Goal: Task Accomplishment & Management: Use online tool/utility

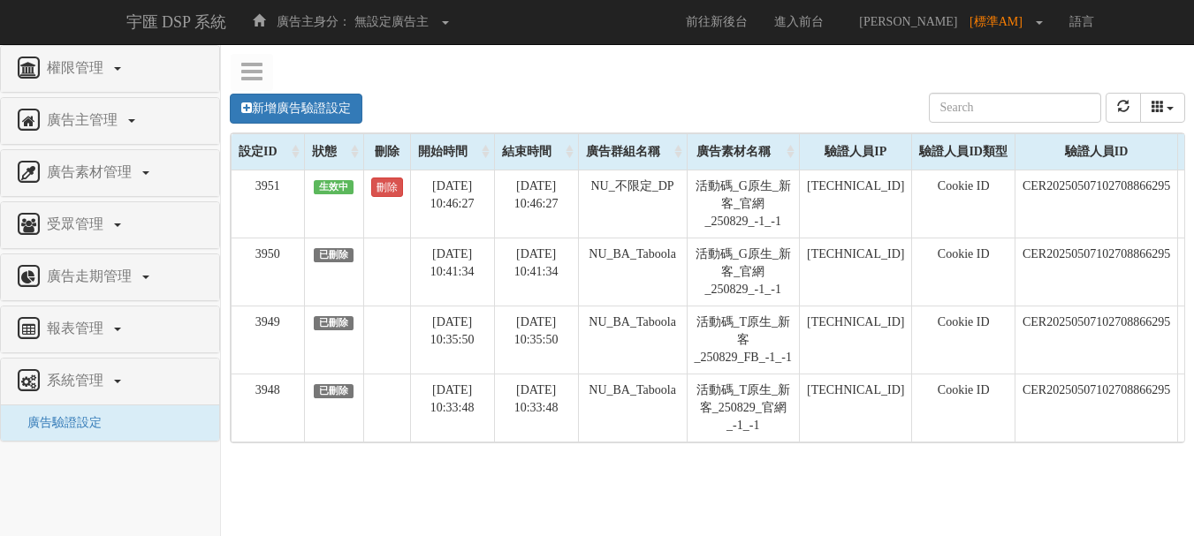
scroll to position [0, 174]
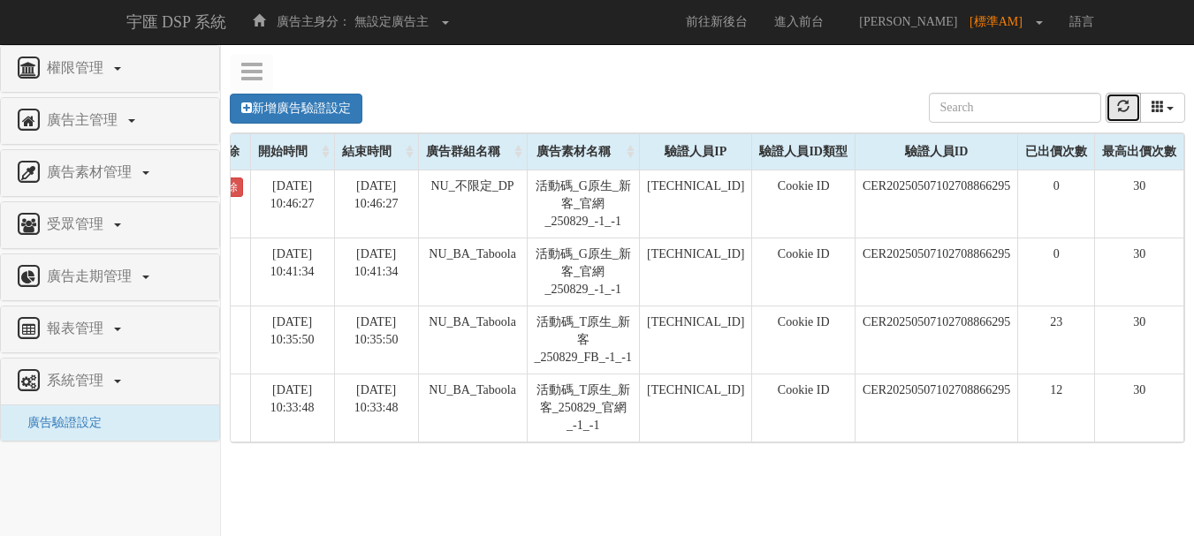
click at [1111, 105] on button "refresh" at bounding box center [1123, 108] width 35 height 30
click at [1136, 110] on button "refresh" at bounding box center [1123, 108] width 35 height 30
click at [1123, 111] on icon "refresh" at bounding box center [1123, 106] width 12 height 12
click at [219, 491] on nav "權限管理 新增使用者 修改使用者 廣告主管理 新增廣告主 修改廣告主 廣告主活動 廣告素材管理 廣告素材 素材預約變更 自訂貨架商品 受眾管理 廣告走期管理 …" at bounding box center [110, 290] width 221 height 491
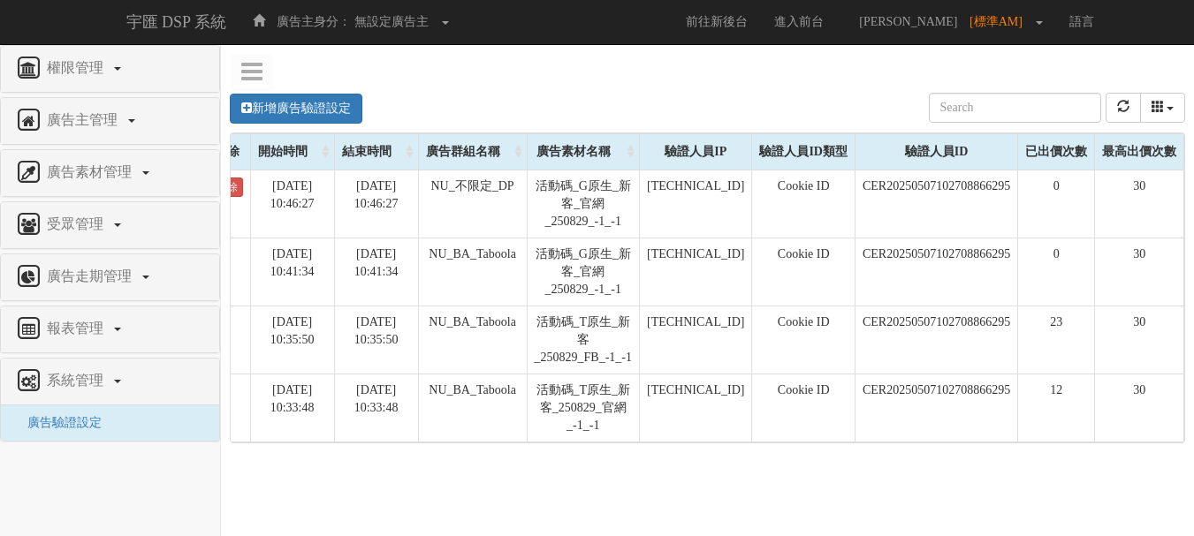
click at [486, 68] on div "新增廣告驗證設定 設定ID 狀態 刪除 開始時間 結束時間 廣告主ID 廣告主名稱 廣告走期ID 廣告走期名稱 廣告群組ID 廣告群組名稱 廣告素材 廣告素材…" at bounding box center [707, 331] width 946 height 548
click at [1120, 118] on button "refresh" at bounding box center [1123, 108] width 35 height 30
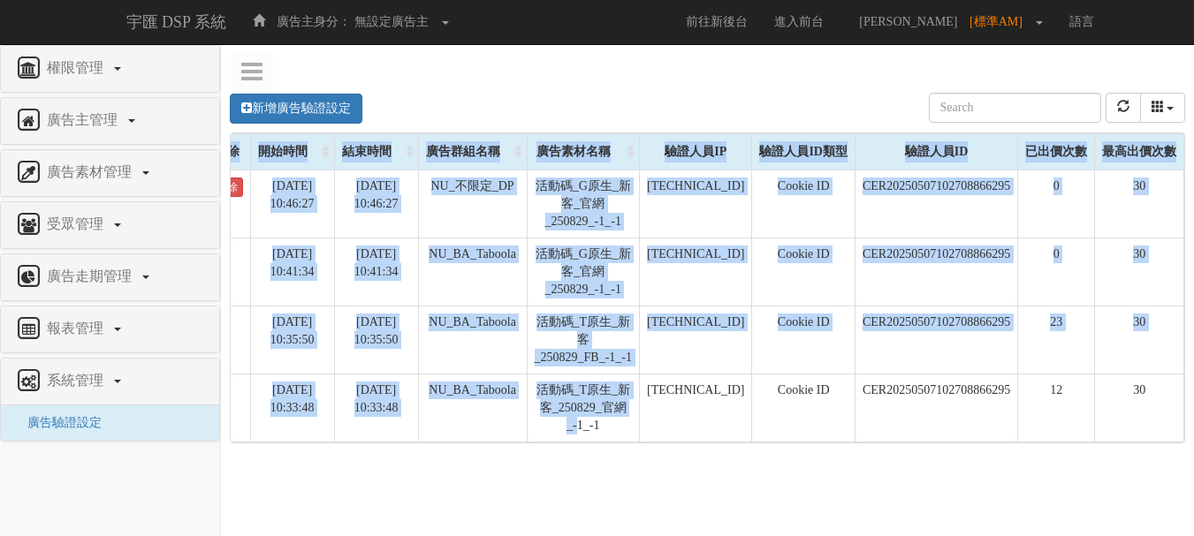
drag, startPoint x: 566, startPoint y: 442, endPoint x: 391, endPoint y: 445, distance: 175.0
click at [391, 443] on div "Loading, please wait... 設定ID 狀態 刪除 開始時間 結束時間 廣告群組名稱 廣告素材名稱 驗證人員IP 驗證人員ID類型 驗證人員…" at bounding box center [708, 287] width 954 height 309
click at [430, 477] on div "新增廣告驗證設定 設定ID 狀態 刪除 開始時間 結束時間 廣告主ID 廣告主名稱 廣告走期ID 廣告走期名稱 廣告群組ID 廣告群組名稱 廣告素材 廣告素材…" at bounding box center [707, 340] width 973 height 530
click at [468, 494] on div "新增廣告驗證設定 設定ID 狀態 刪除 開始時間 結束時間 廣告主ID 廣告主名稱 廣告走期ID 廣告走期名稱 廣告群組ID 廣告群組名稱 廣告素材 廣告素材…" at bounding box center [707, 340] width 973 height 530
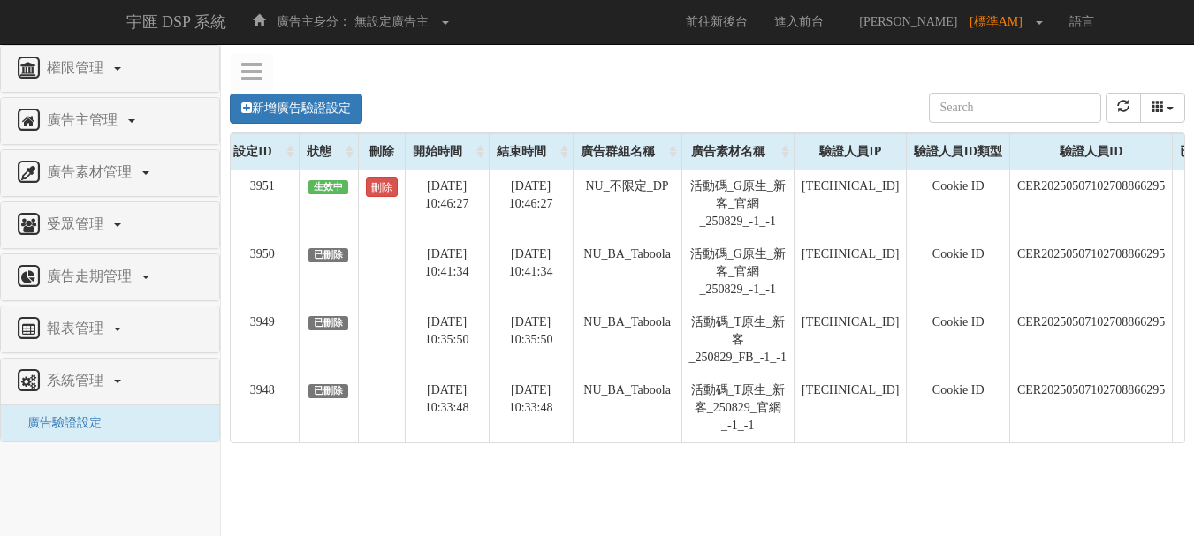
scroll to position [0, 0]
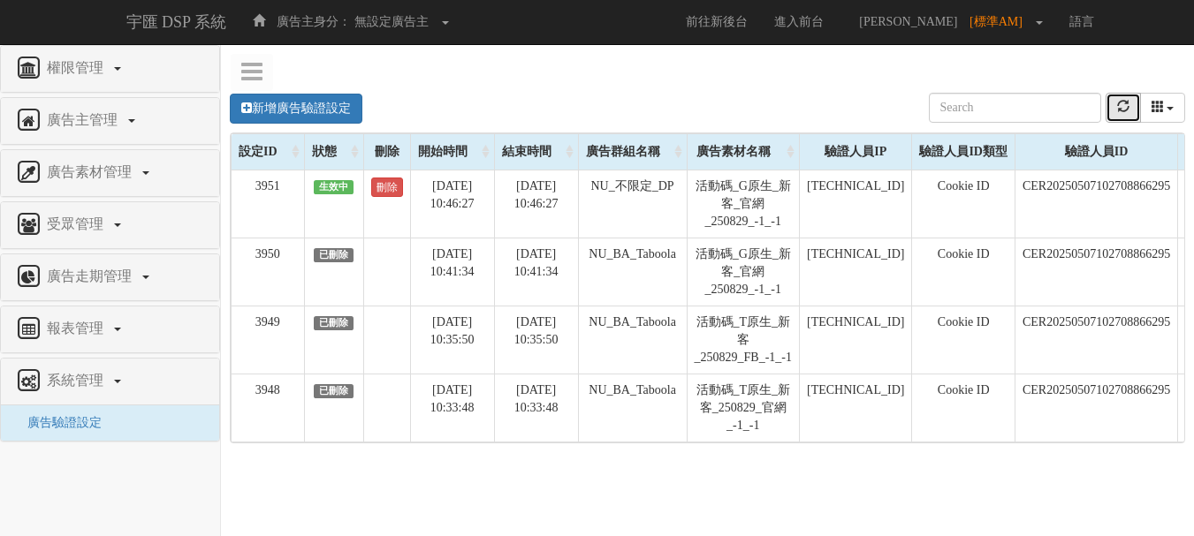
click at [1110, 97] on button "refresh" at bounding box center [1123, 108] width 35 height 30
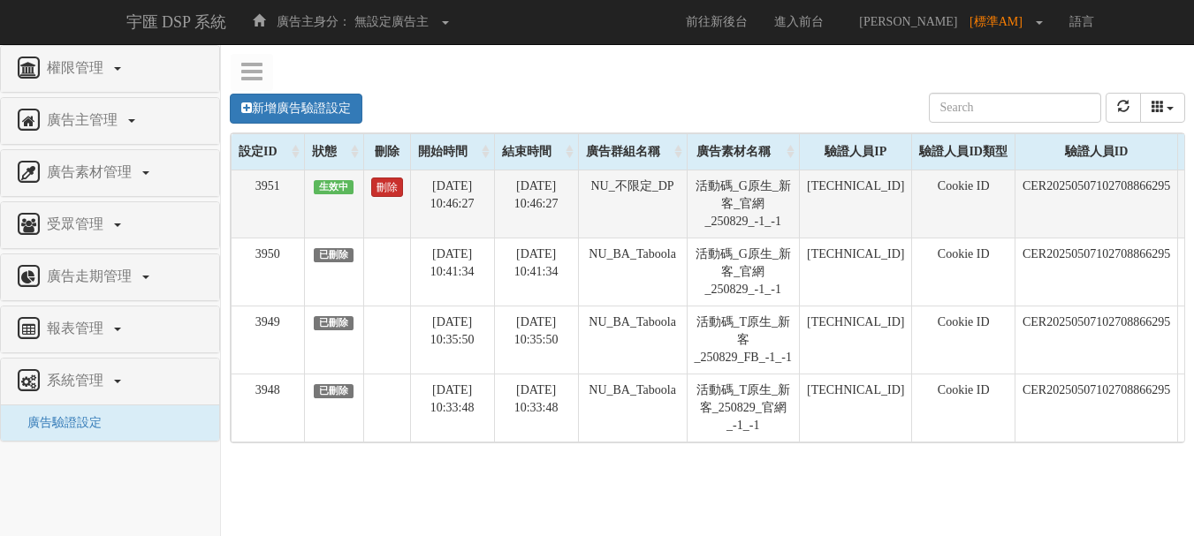
click at [385, 194] on link "刪除" at bounding box center [387, 187] width 32 height 19
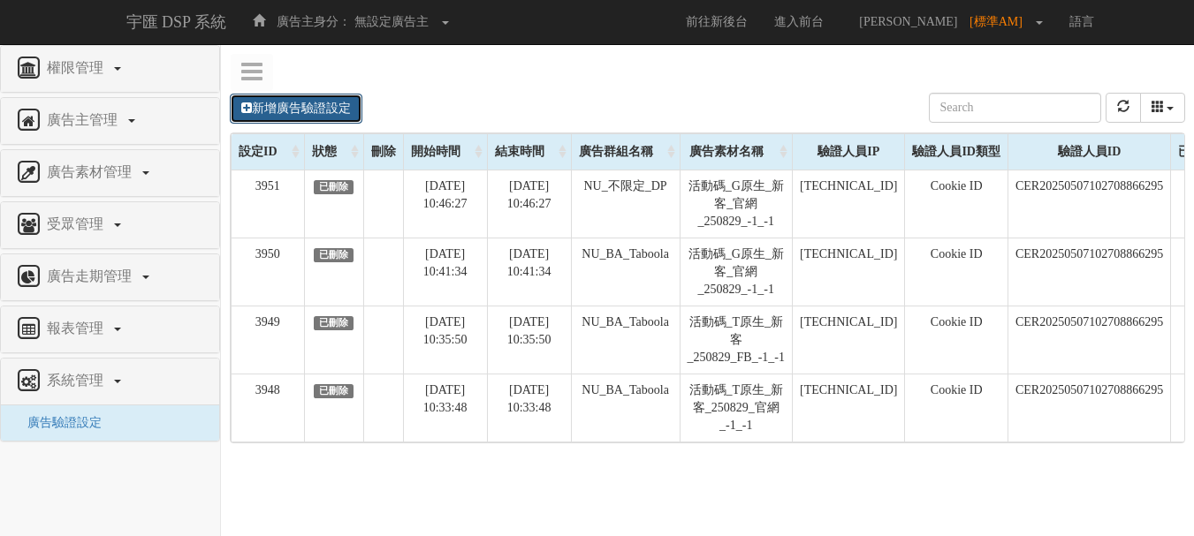
click at [338, 112] on link "新增廣告驗證設定" at bounding box center [296, 109] width 133 height 30
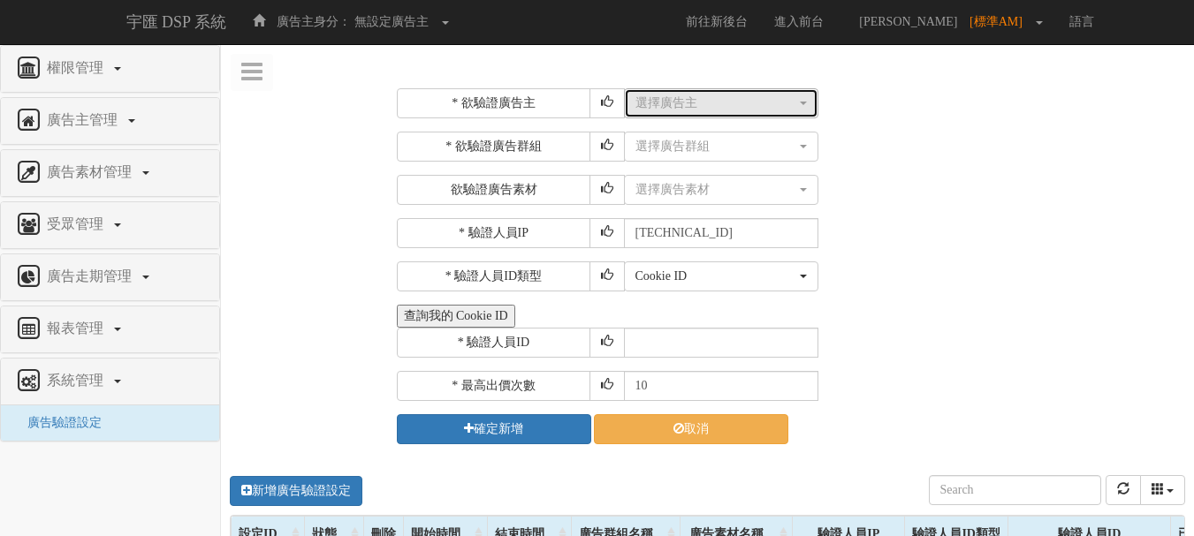
click at [648, 105] on div "選擇廣告主" at bounding box center [715, 104] width 161 height 18
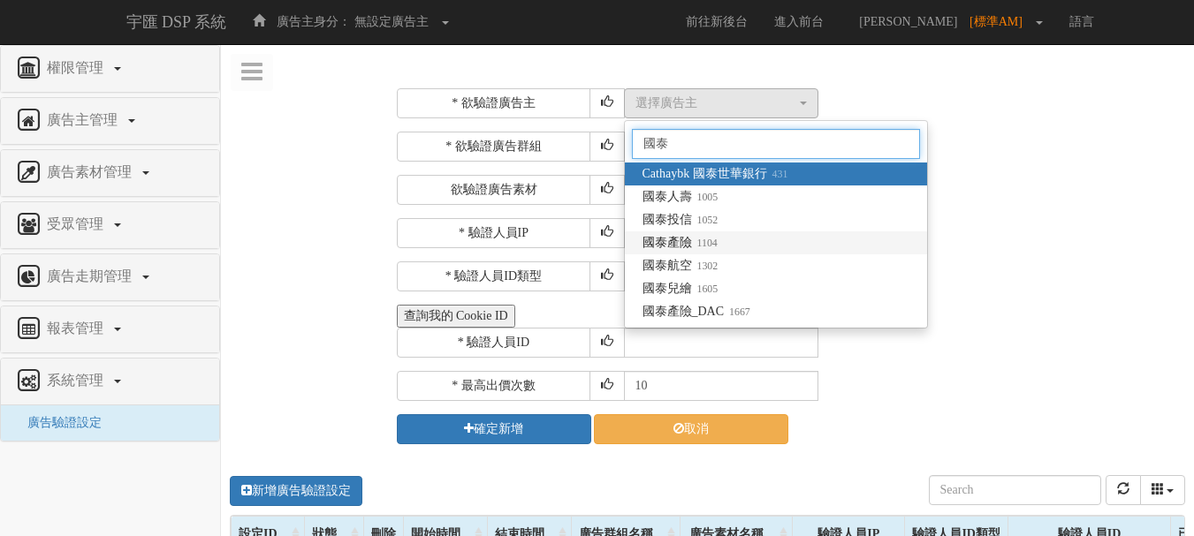
type input "國泰"
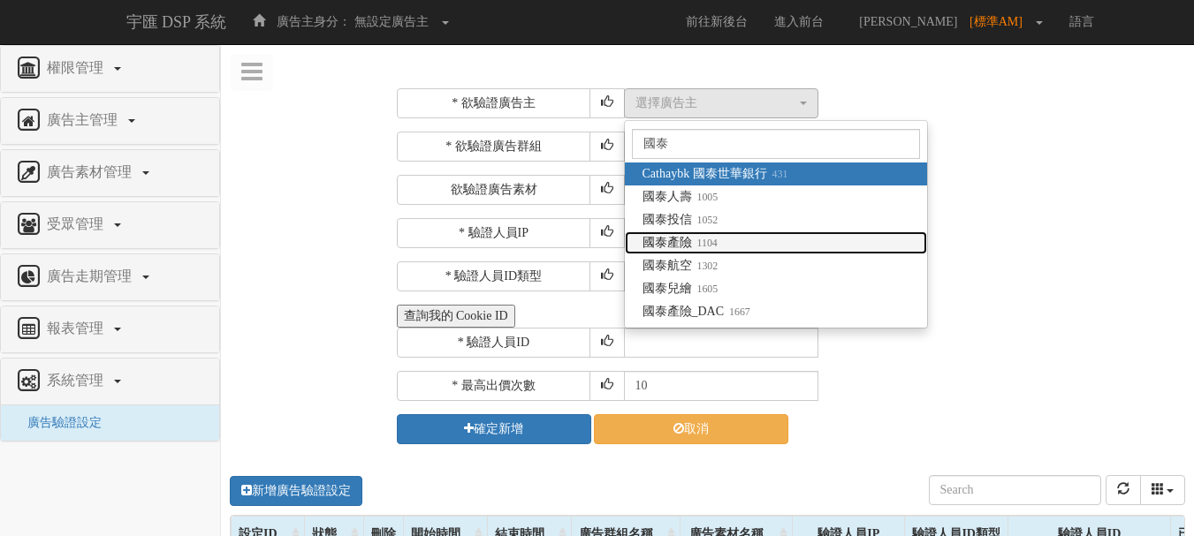
click at [675, 244] on span "國泰產險 1104" at bounding box center [679, 243] width 75 height 18
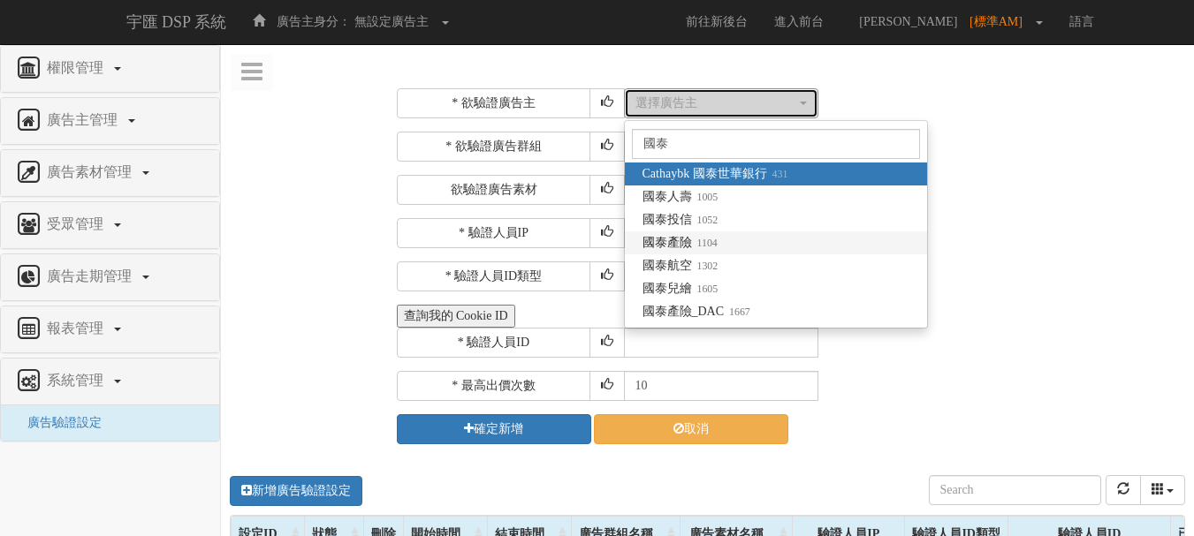
select select "1104"
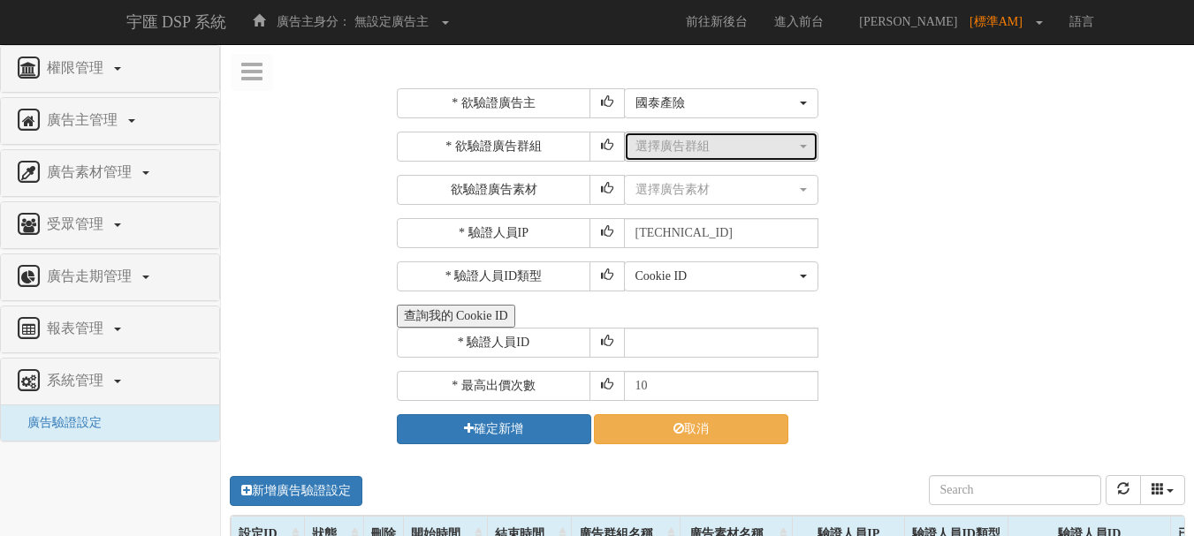
click at [692, 147] on div "選擇廣告群組" at bounding box center [715, 147] width 161 height 18
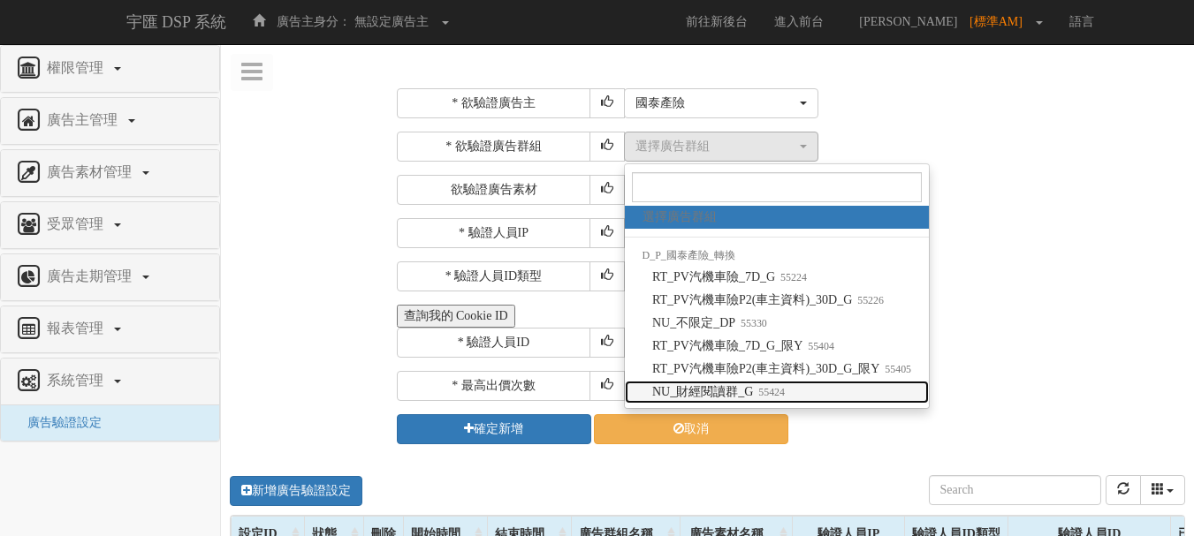
click at [801, 388] on link "NU_財經閱讀群_G 55424" at bounding box center [777, 392] width 305 height 23
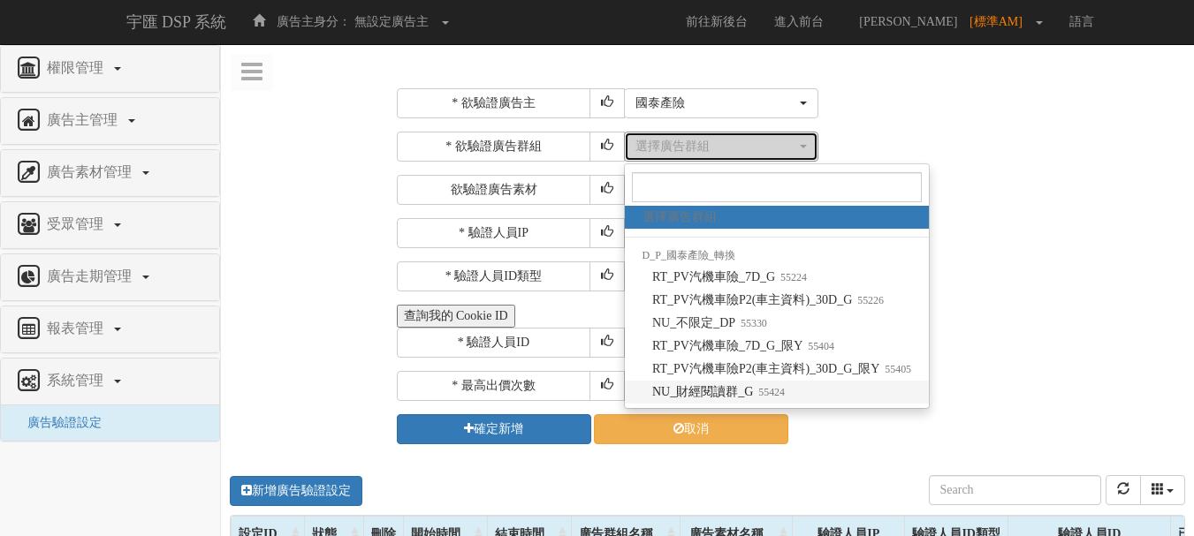
select select "55424"
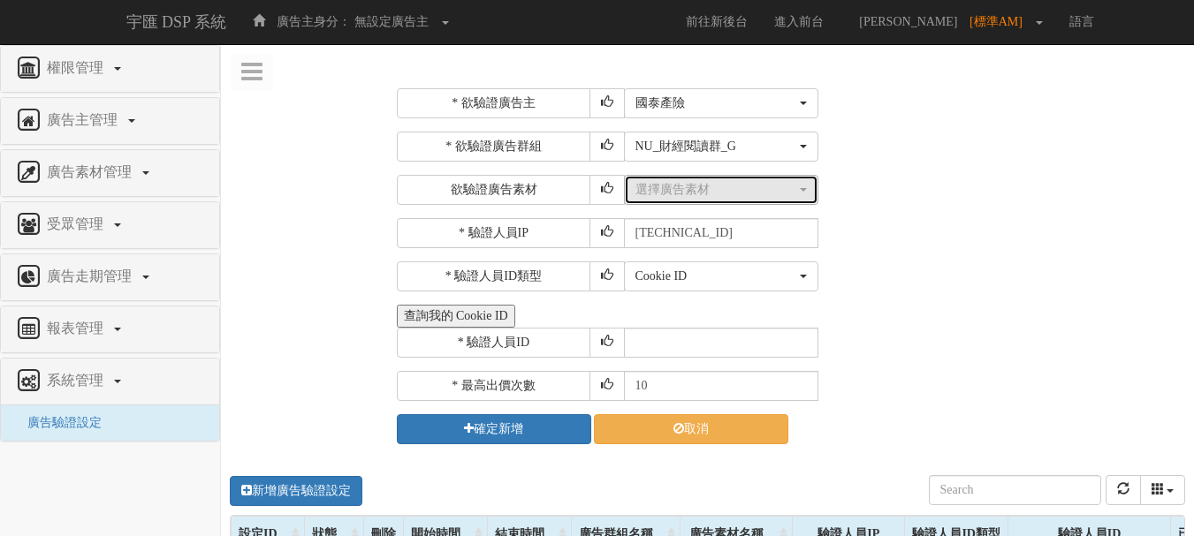
click at [686, 187] on div "選擇廣告素材" at bounding box center [715, 190] width 161 height 18
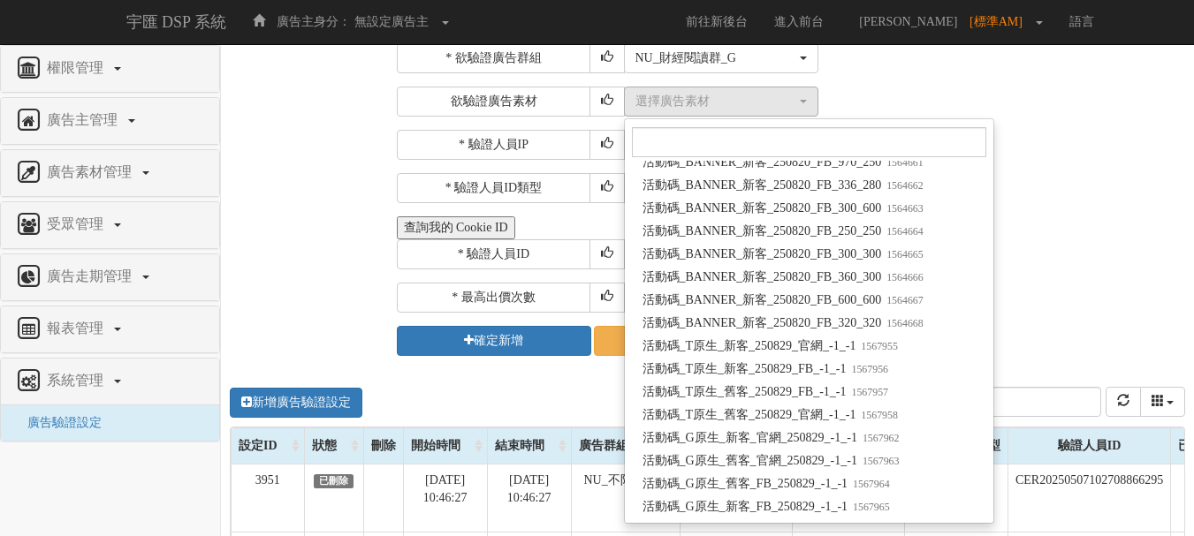
scroll to position [118632, 0]
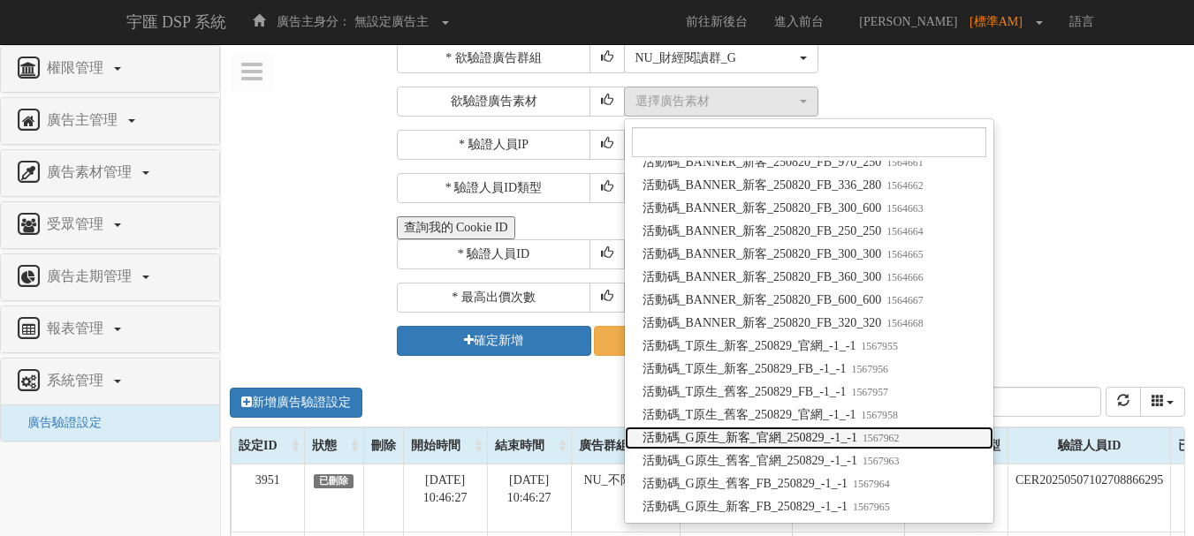
click at [774, 433] on span "活動碼_G原生_新客_官網_250829_-1_-1 1567962" at bounding box center [770, 438] width 257 height 18
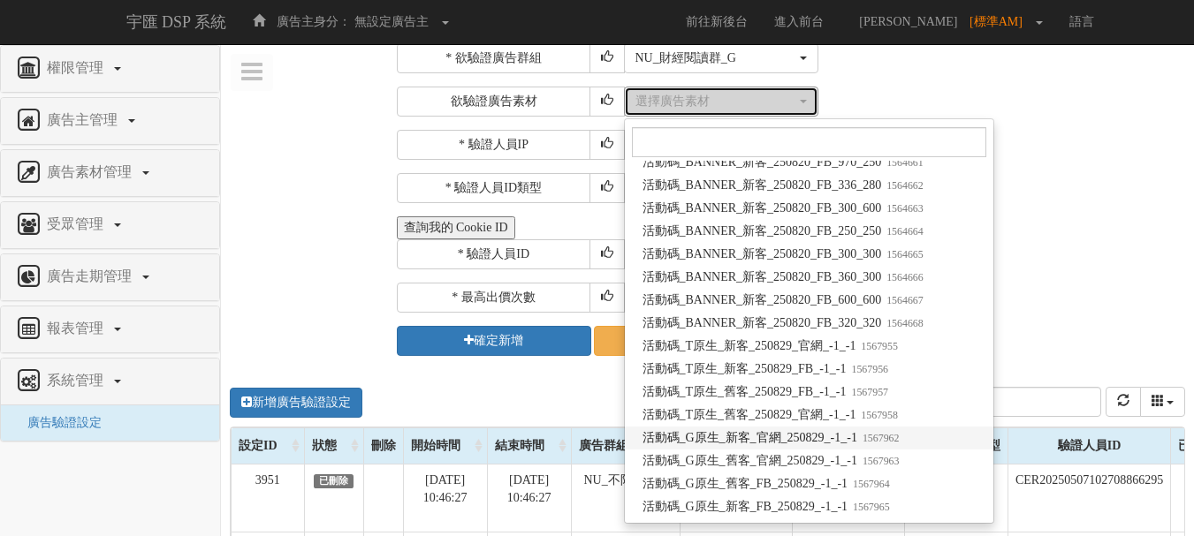
select select "1567962"
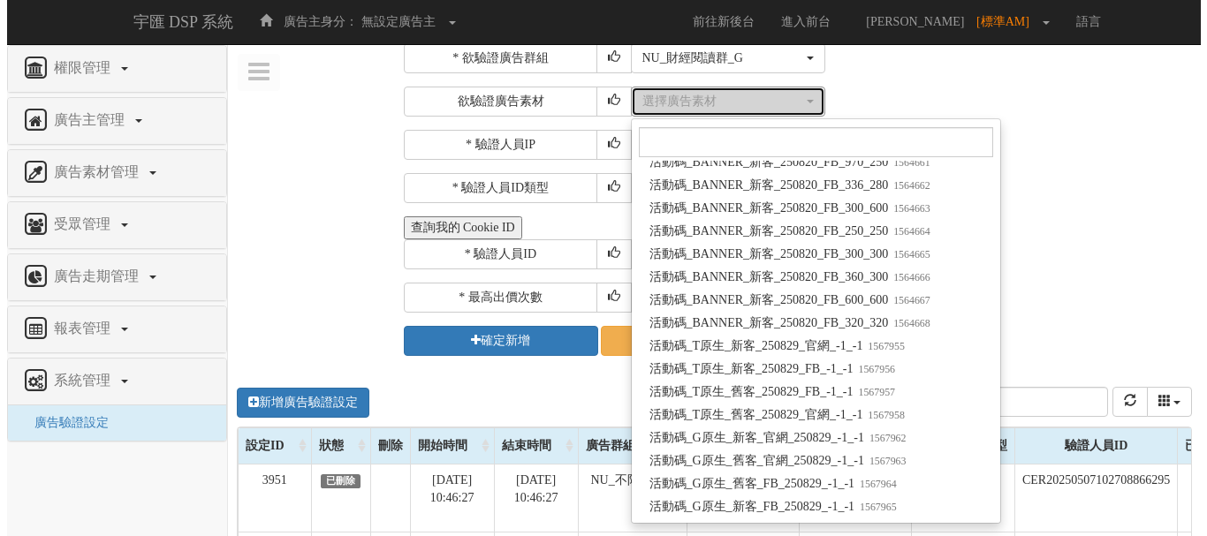
scroll to position [0, 0]
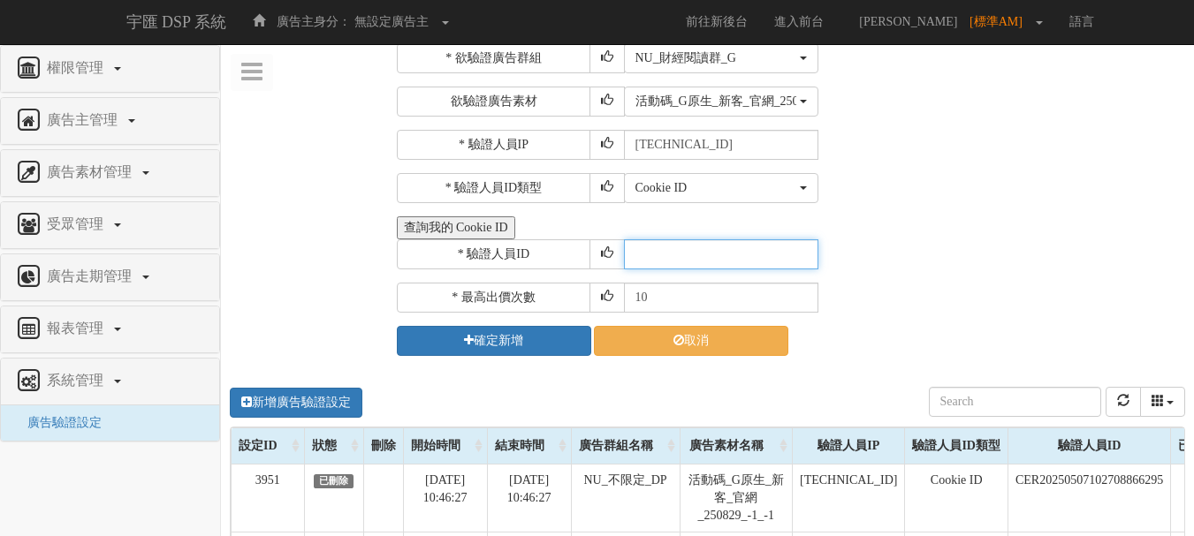
click at [680, 246] on input "text" at bounding box center [721, 254] width 194 height 30
type input "CER20250507102708866295"
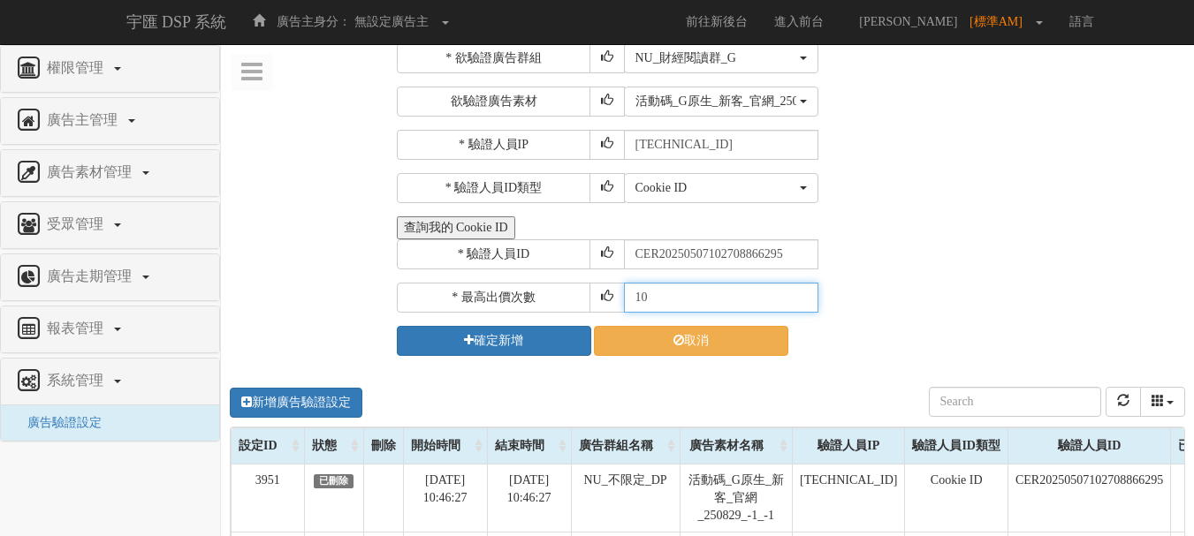
drag, startPoint x: 664, startPoint y: 296, endPoint x: 587, endPoint y: 290, distance: 77.1
click at [587, 290] on div "* 最高出價次數 10" at bounding box center [789, 298] width 785 height 30
type input "30"
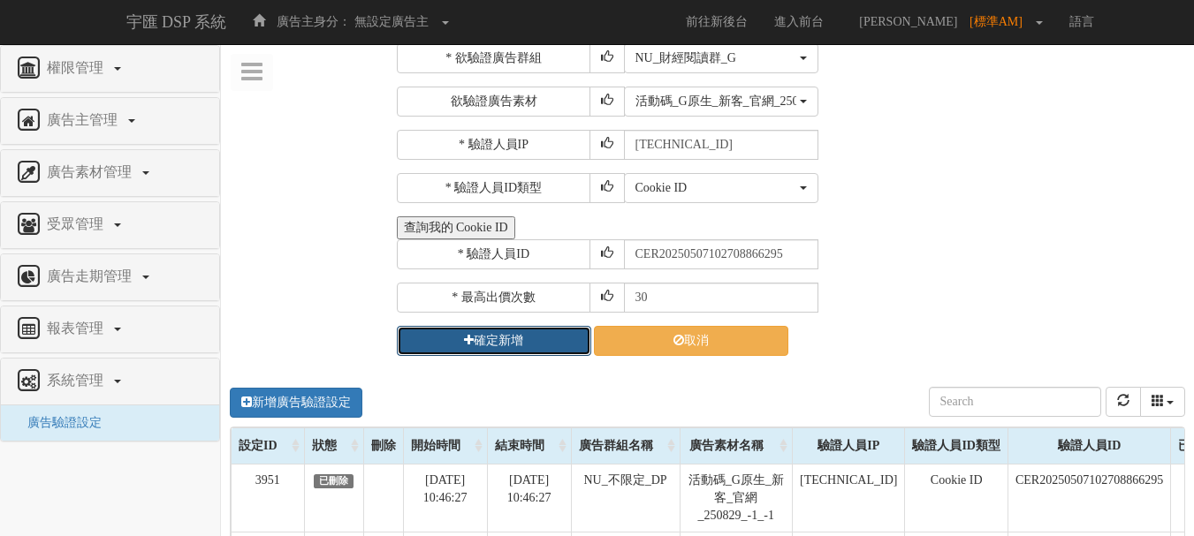
click at [531, 329] on button "確定新增" at bounding box center [494, 341] width 194 height 30
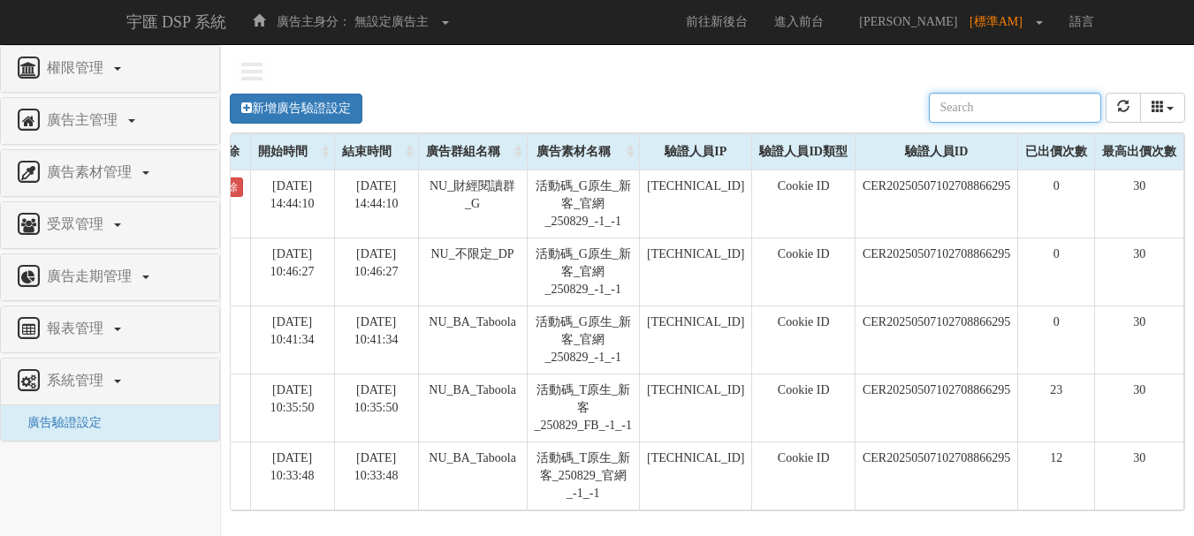
click at [1099, 110] on input "text" at bounding box center [1015, 108] width 172 height 30
click at [1113, 110] on button "refresh" at bounding box center [1123, 108] width 35 height 30
click at [1115, 103] on button "refresh" at bounding box center [1123, 108] width 35 height 30
click at [1112, 99] on button "refresh" at bounding box center [1123, 108] width 35 height 30
click at [165, 474] on nav "權限管理 新增使用者 修改使用者 廣告主管理 新增廣告主 修改廣告主 廣告主活動 廣告素材管理 廣告素材 素材預約變更 自訂貨架商品 受眾管理 廣告走期管理 …" at bounding box center [110, 290] width 221 height 491
